Goal: Check status: Check status

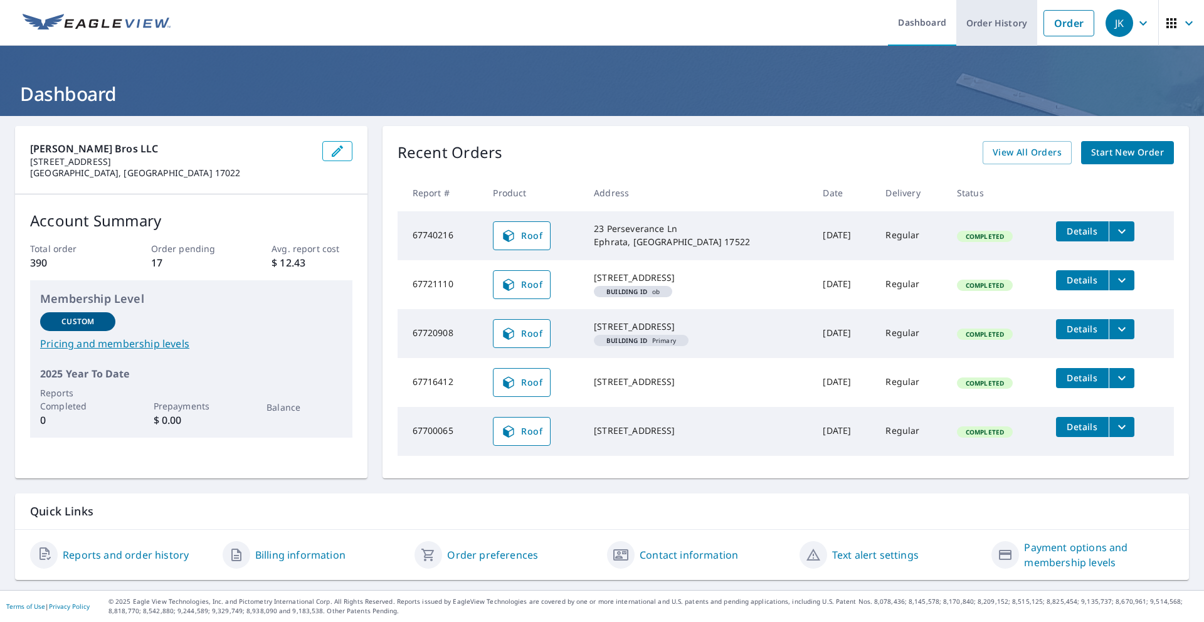
click at [990, 24] on link "Order History" at bounding box center [996, 23] width 81 height 46
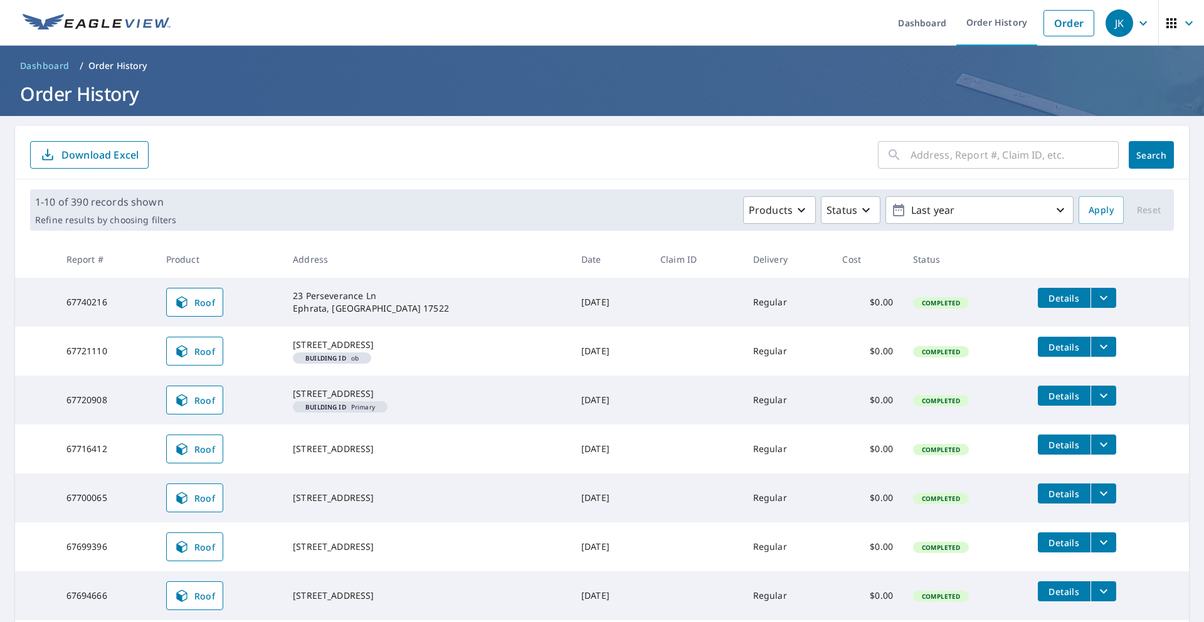
click at [944, 161] on input "text" at bounding box center [1015, 154] width 208 height 35
type input "8"
type input "1887 marigold"
click button "Search" at bounding box center [1151, 155] width 45 height 28
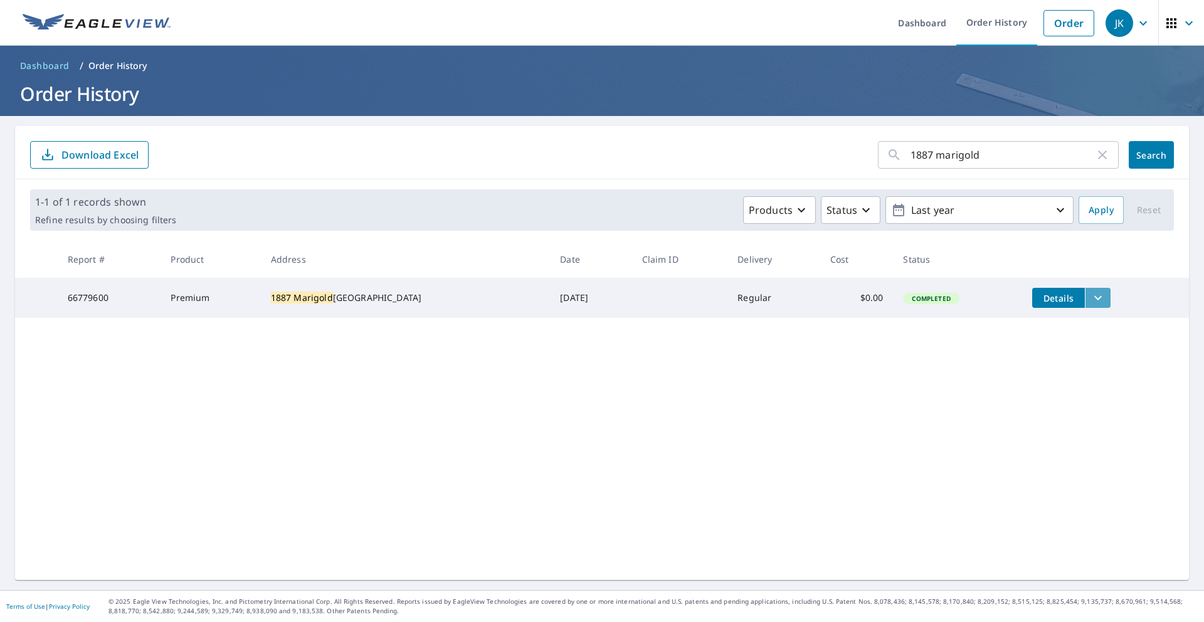
click at [1092, 301] on button "filesDropdownBtn-66779600" at bounding box center [1098, 298] width 26 height 20
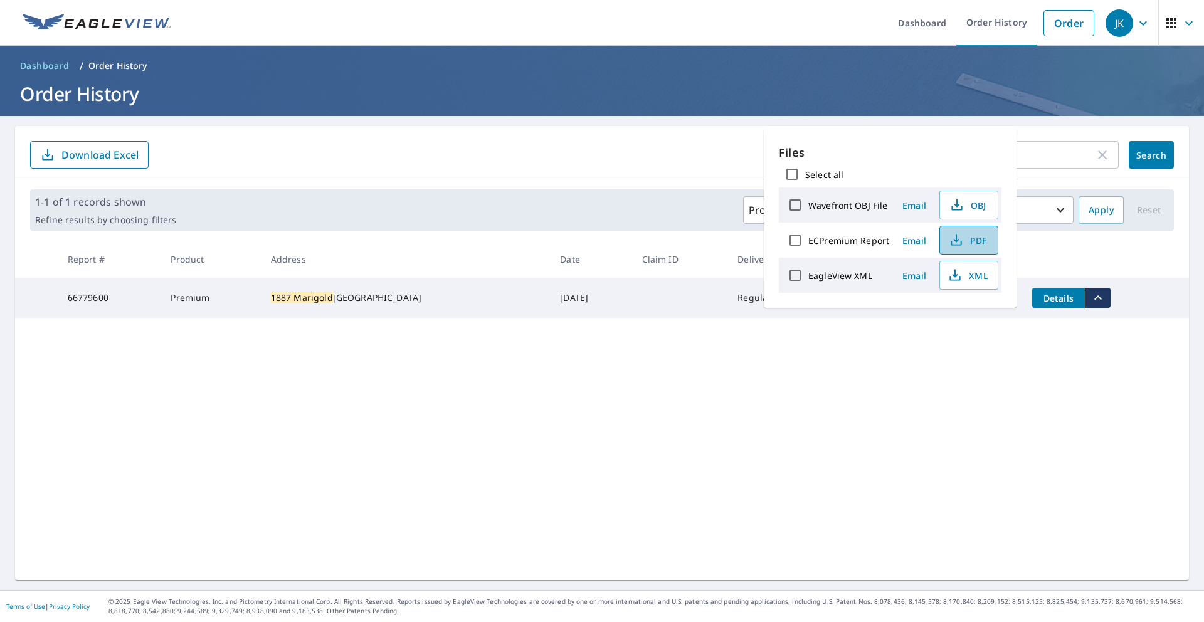
click at [957, 241] on icon "button" at bounding box center [956, 240] width 15 height 15
